Goal: Task Accomplishment & Management: Manage account settings

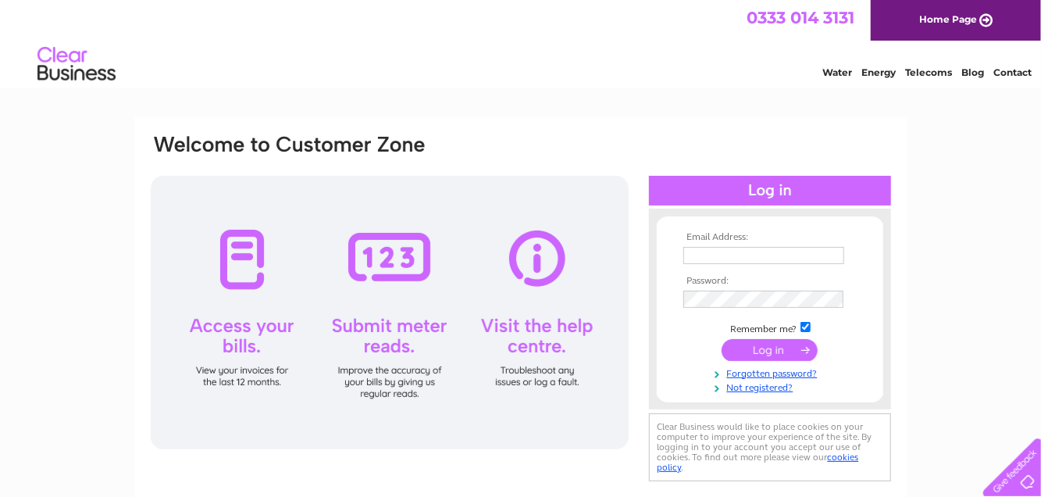
click at [384, 266] on div at bounding box center [390, 312] width 478 height 273
click at [384, 348] on div at bounding box center [390, 312] width 478 height 273
click at [878, 73] on link "Energy" at bounding box center [879, 72] width 34 height 12
click at [746, 252] on input "text" at bounding box center [765, 256] width 162 height 19
type input "jtw1wendy@gmail.com"
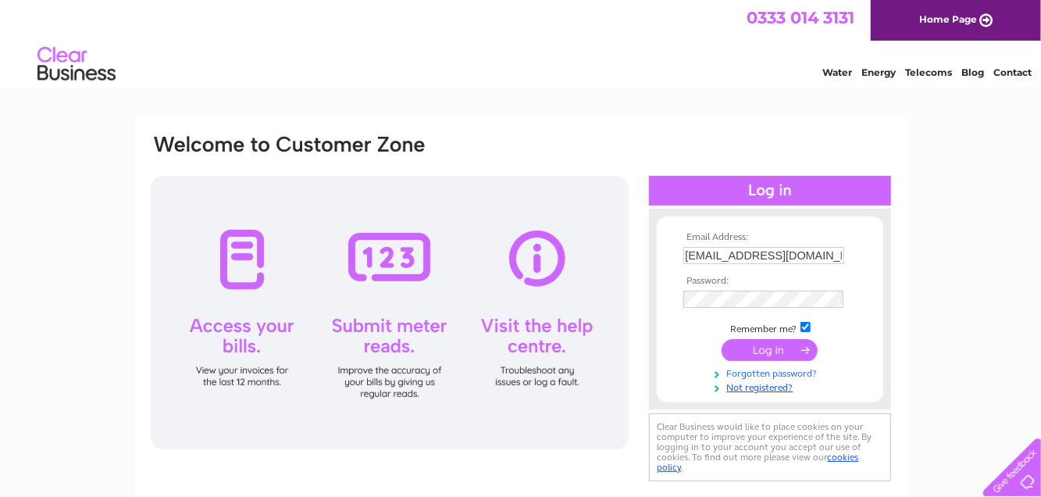
click at [764, 377] on link "Forgotten password?" at bounding box center [772, 372] width 177 height 15
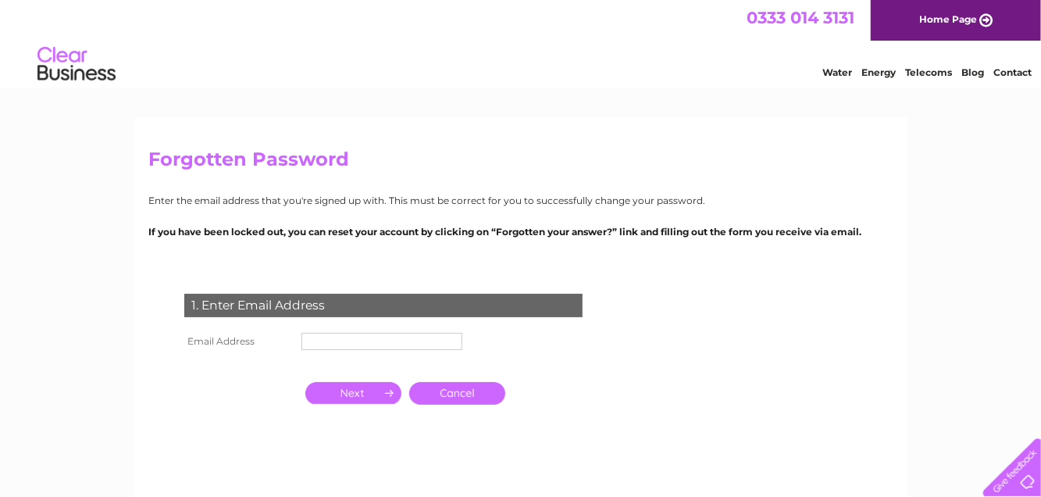
click at [337, 344] on input "text" at bounding box center [382, 341] width 161 height 17
type input "jtw1wendy@gmail.com"
click at [375, 402] on input "button" at bounding box center [353, 395] width 96 height 22
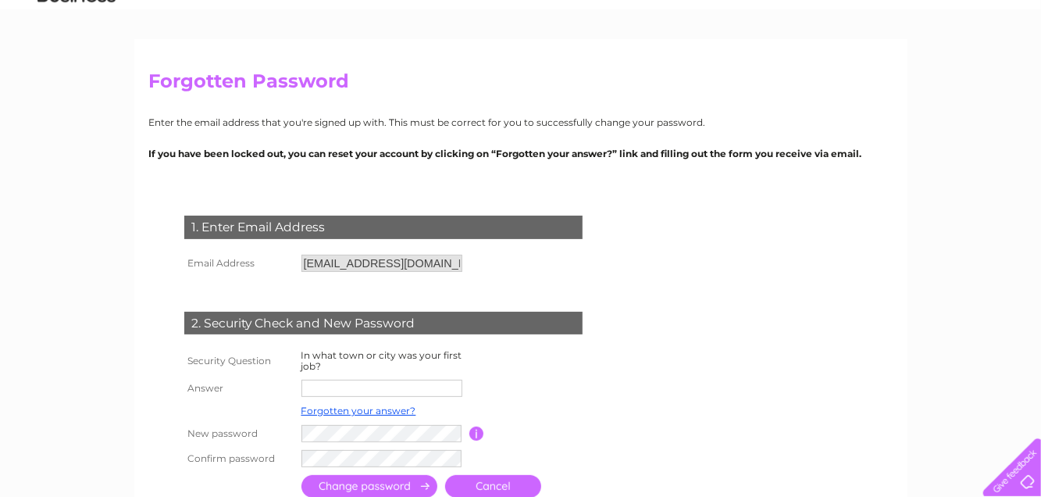
scroll to position [156, 0]
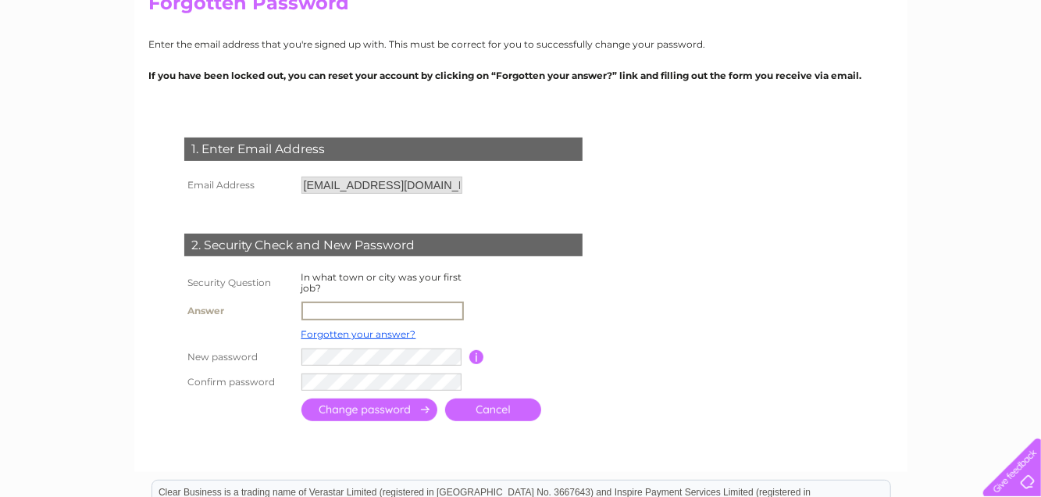
click at [318, 312] on input "text" at bounding box center [383, 311] width 162 height 19
type input "ruthin"
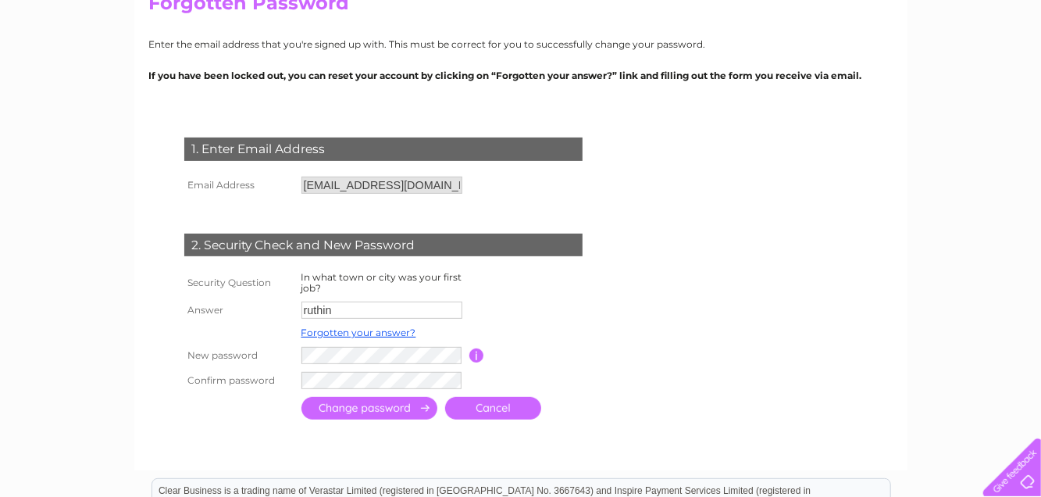
click at [397, 410] on input "submit" at bounding box center [370, 408] width 136 height 23
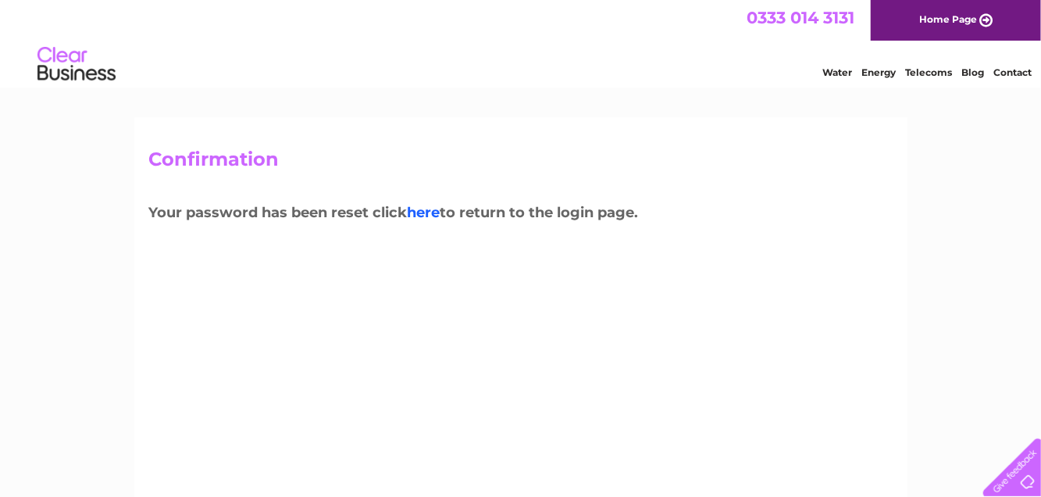
click at [431, 211] on link "here" at bounding box center [424, 212] width 33 height 17
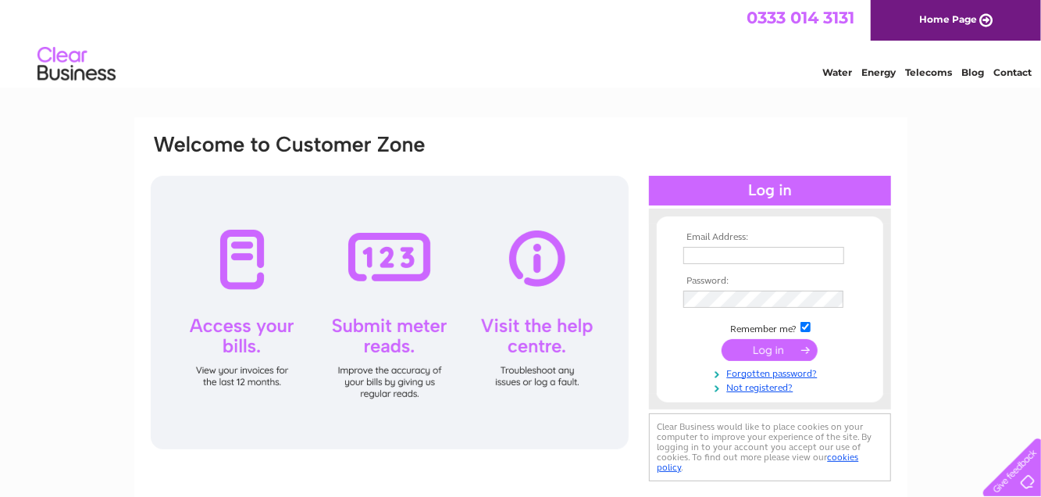
click at [773, 258] on input "text" at bounding box center [764, 255] width 161 height 17
type input "jtw1wendy@gmail.com"
click at [762, 350] on input "submit" at bounding box center [770, 351] width 96 height 22
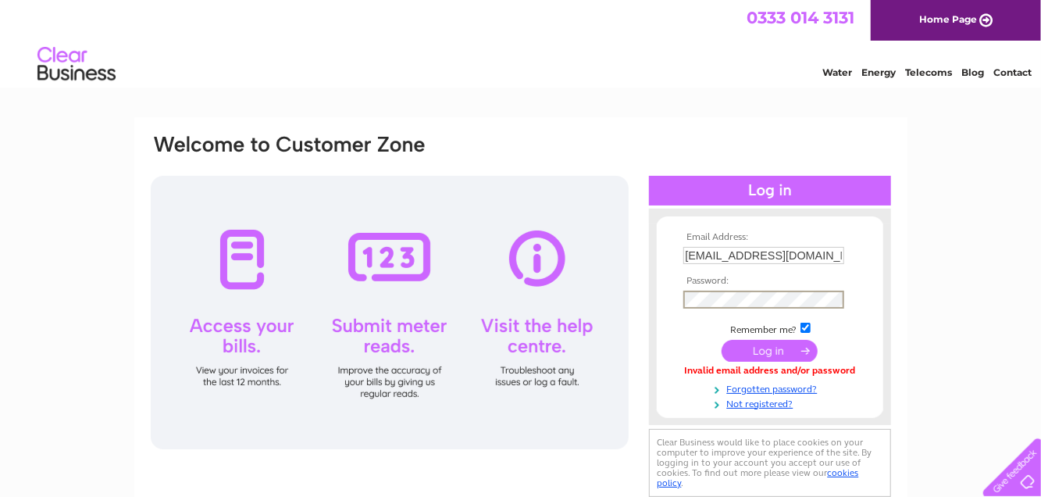
click at [782, 348] on input "submit" at bounding box center [770, 351] width 96 height 22
